Goal: Navigation & Orientation: Find specific page/section

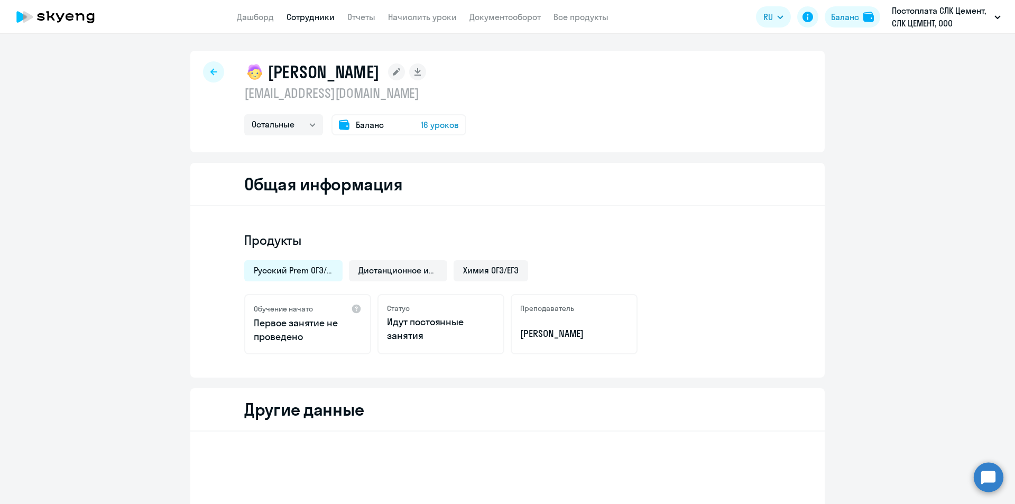
select select "others"
click at [210, 70] on icon at bounding box center [213, 71] width 7 height 7
select select "others"
click at [213, 71] on icon at bounding box center [213, 71] width 7 height 7
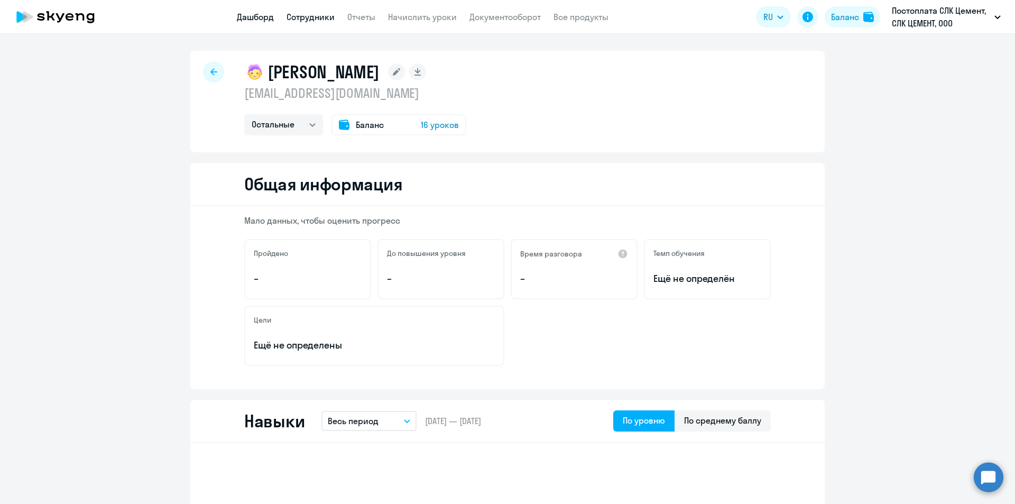
click at [257, 21] on link "Дашборд" at bounding box center [255, 17] width 37 height 11
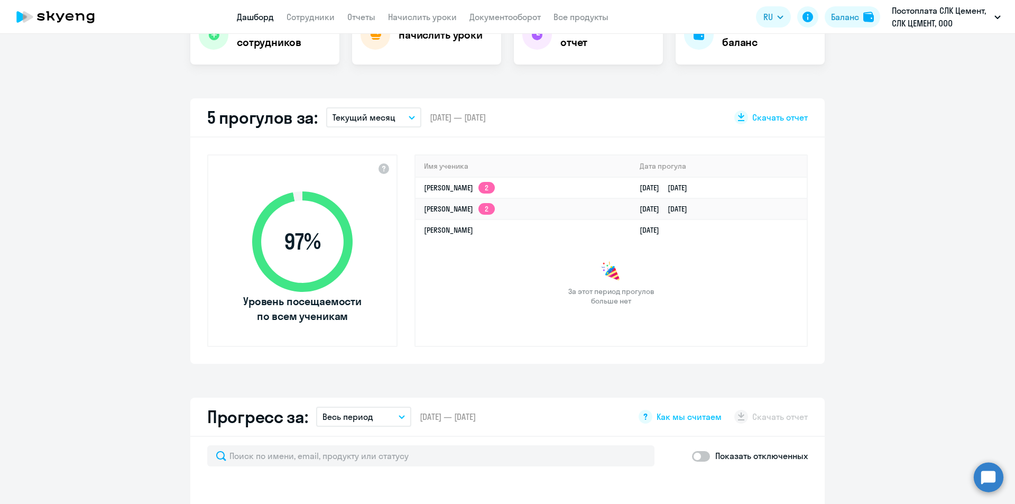
scroll to position [106, 0]
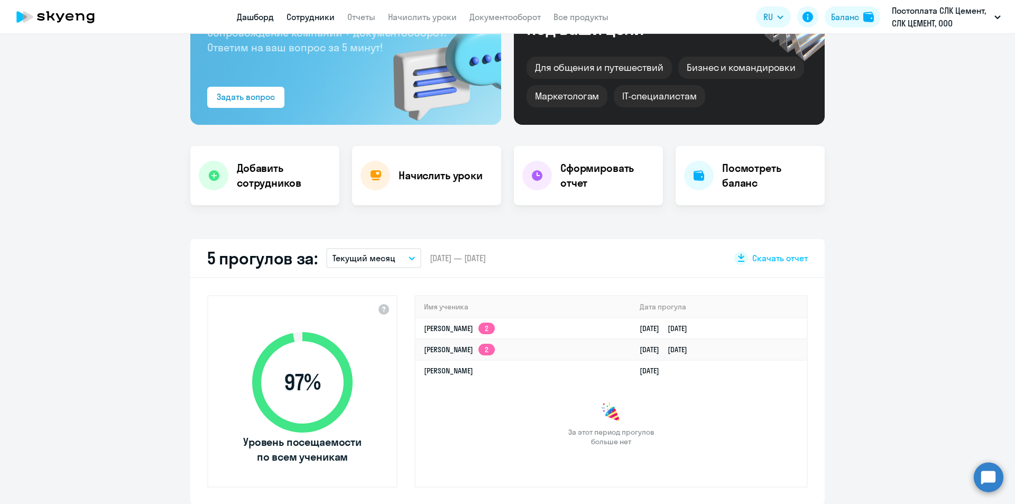
click at [308, 17] on link "Сотрудники" at bounding box center [311, 17] width 48 height 11
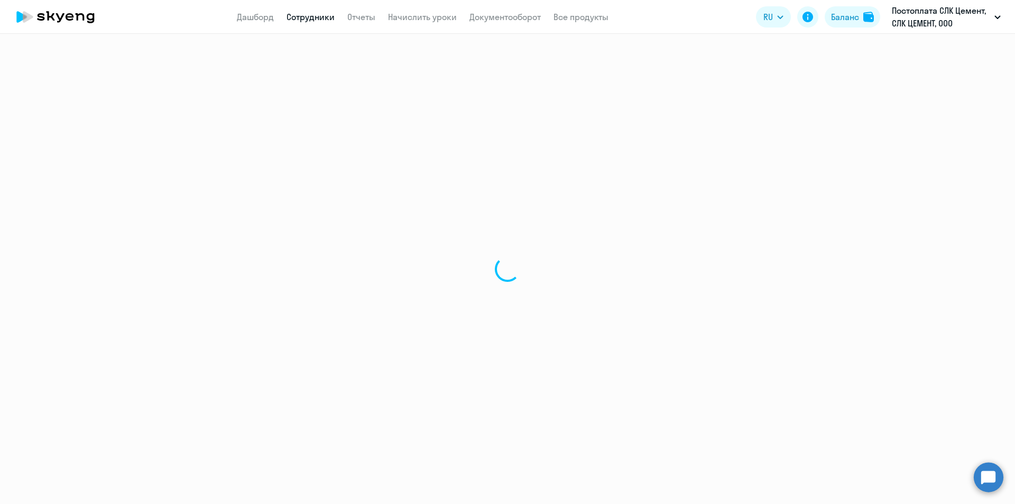
select select "30"
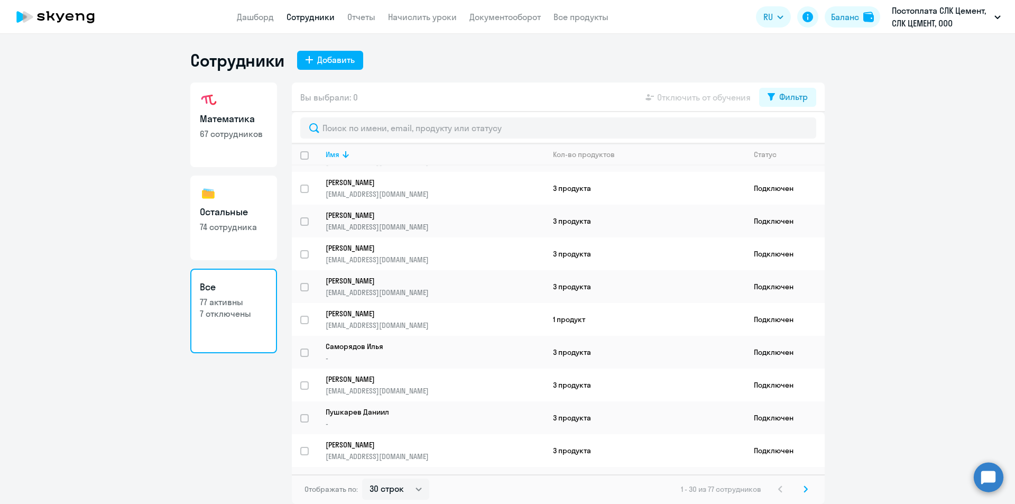
scroll to position [675, 0]
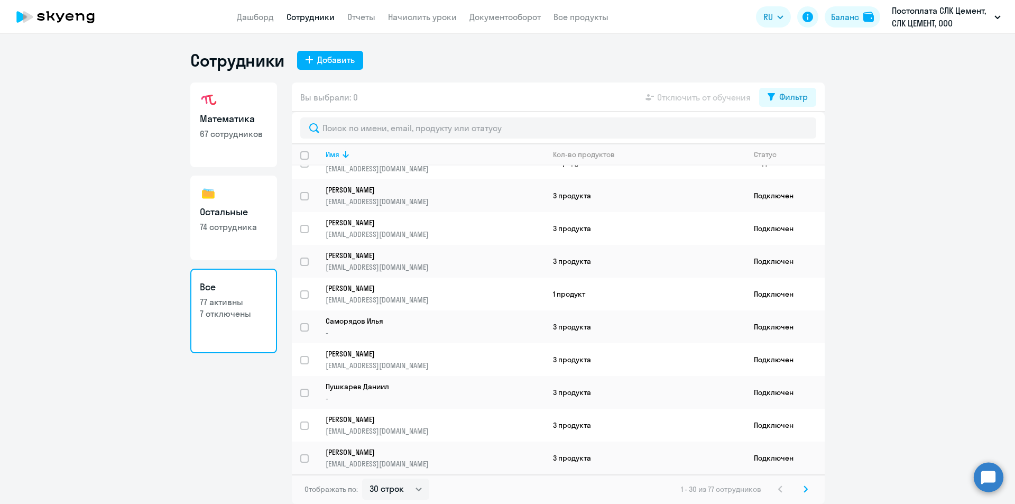
click at [1004, 474] on ng-component "Сотрудники Добавить Математика 67 сотрудников Остальные 74 сотрудника Все 77 ак…" at bounding box center [507, 277] width 1015 height 454
click at [1000, 477] on circle at bounding box center [989, 477] width 30 height 30
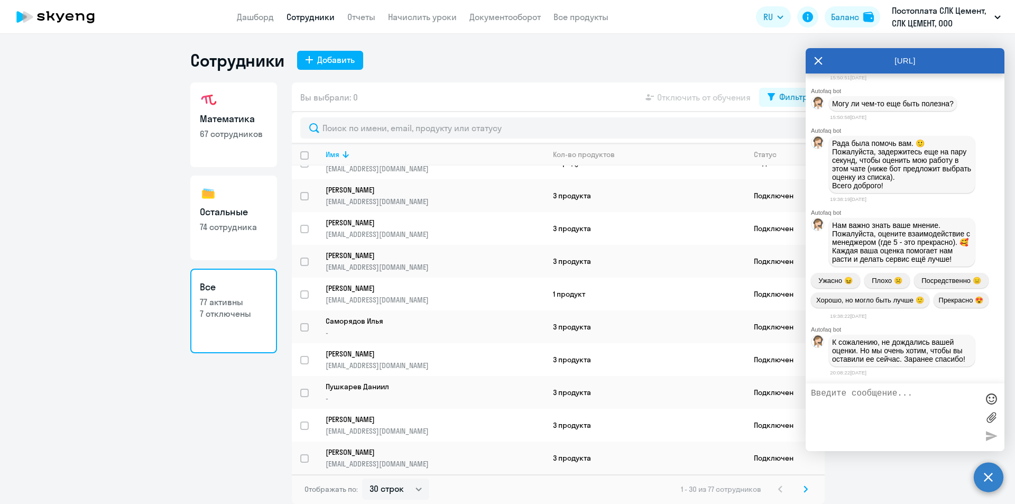
scroll to position [42530, 0]
click at [817, 57] on icon at bounding box center [818, 60] width 8 height 25
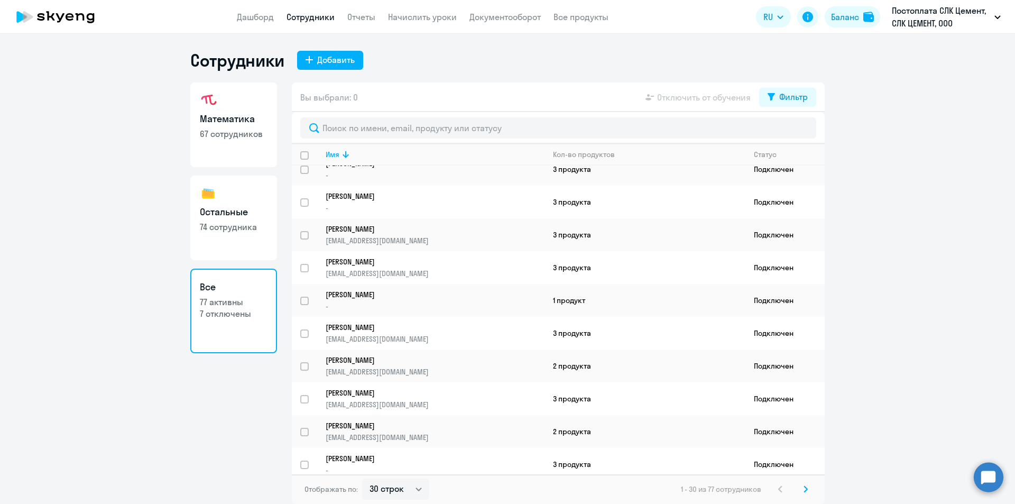
scroll to position [0, 0]
